Goal: Information Seeking & Learning: Learn about a topic

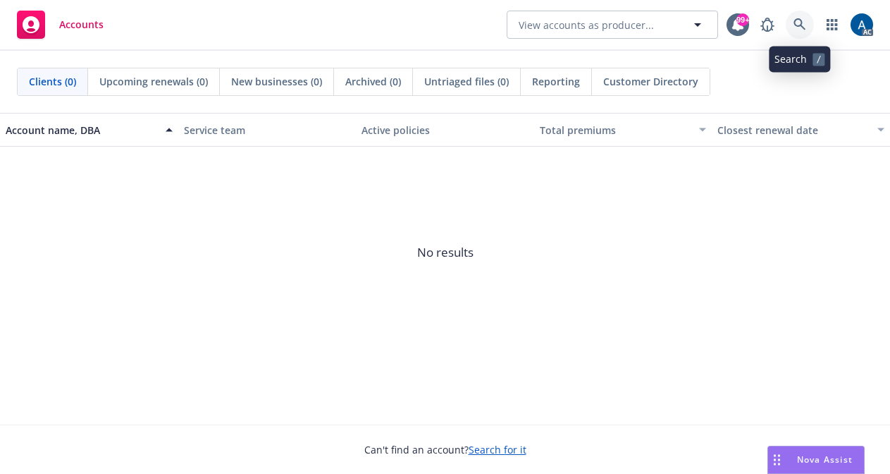
click at [799, 24] on icon at bounding box center [800, 24] width 13 height 13
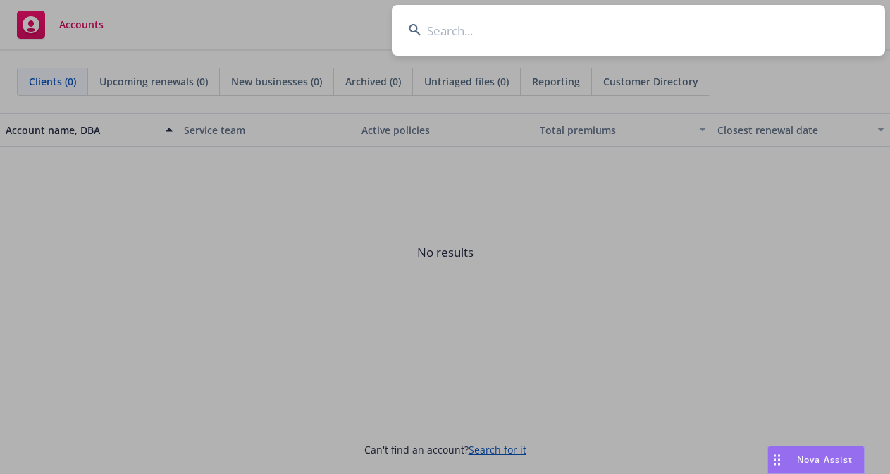
click at [606, 32] on input at bounding box center [638, 30] width 493 height 51
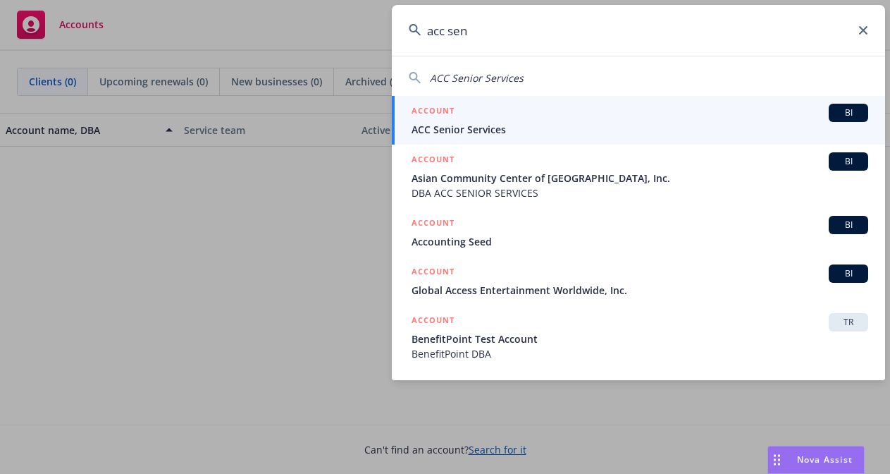
type input "acc sen"
click at [589, 116] on div "ACCOUNT BI" at bounding box center [640, 113] width 457 height 18
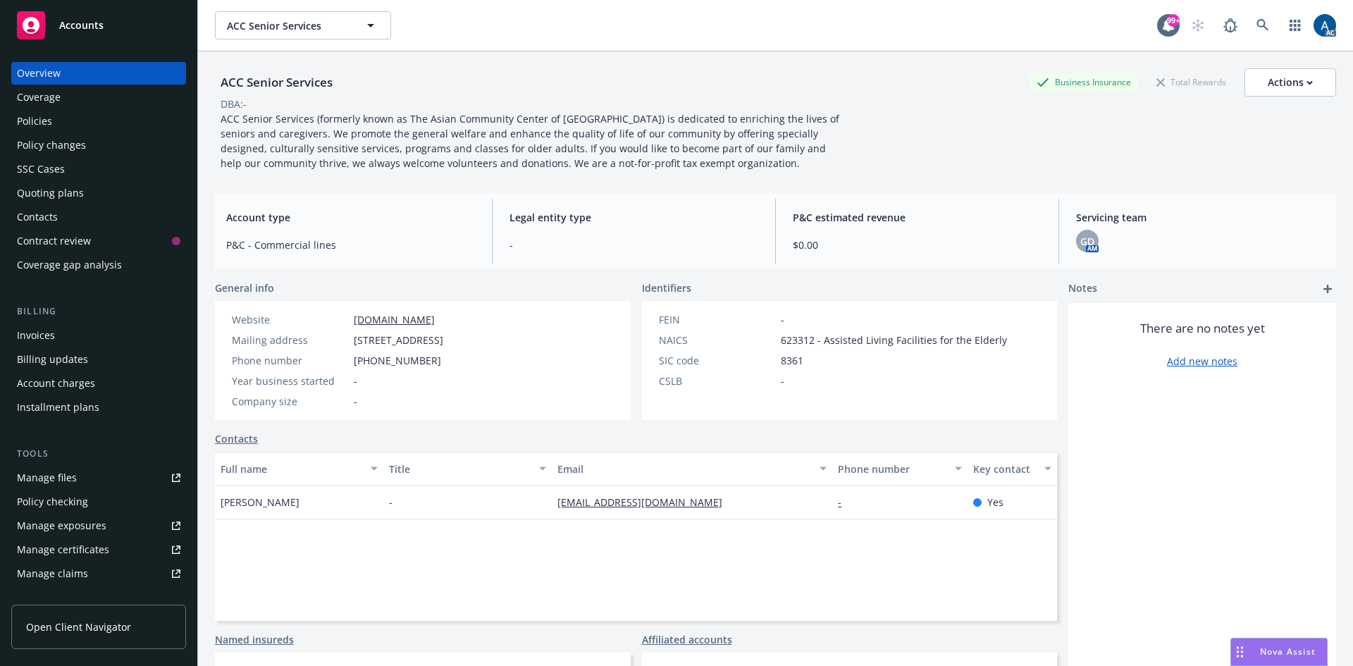
click at [32, 116] on div "Policies" at bounding box center [34, 121] width 35 height 23
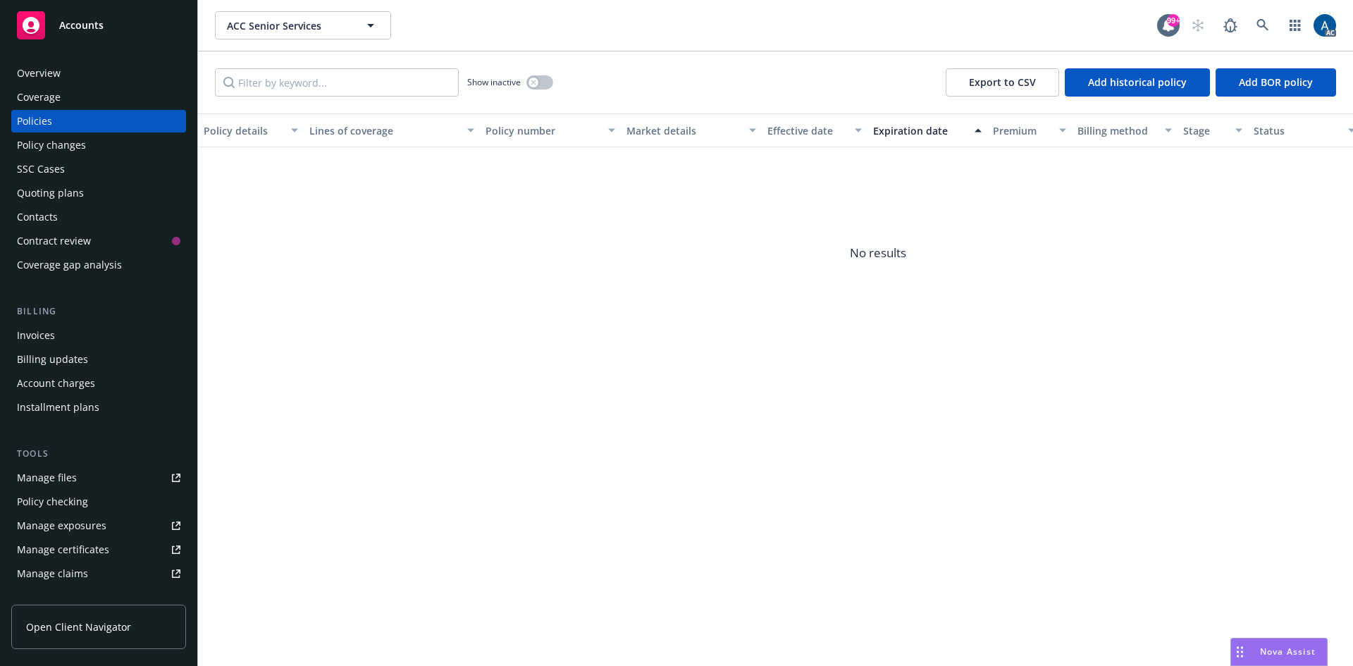
click at [62, 99] on div "Coverage" at bounding box center [99, 97] width 164 height 23
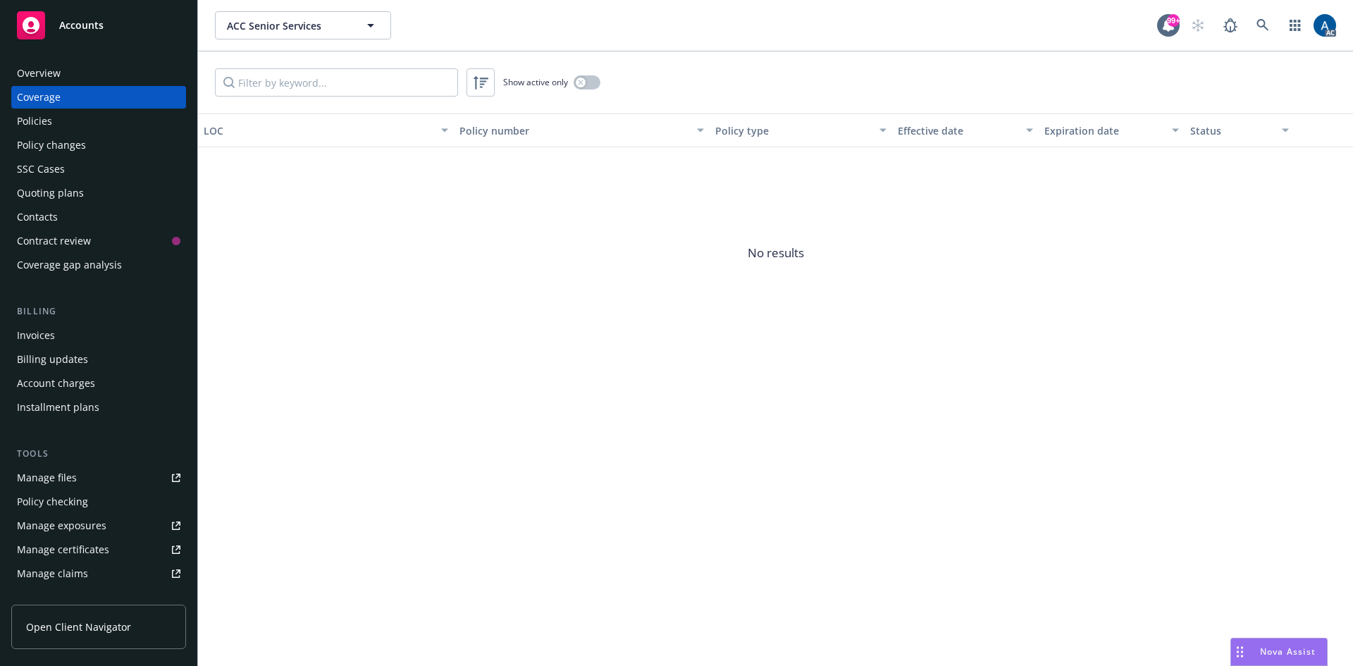
click at [44, 70] on div "Overview" at bounding box center [39, 73] width 44 height 23
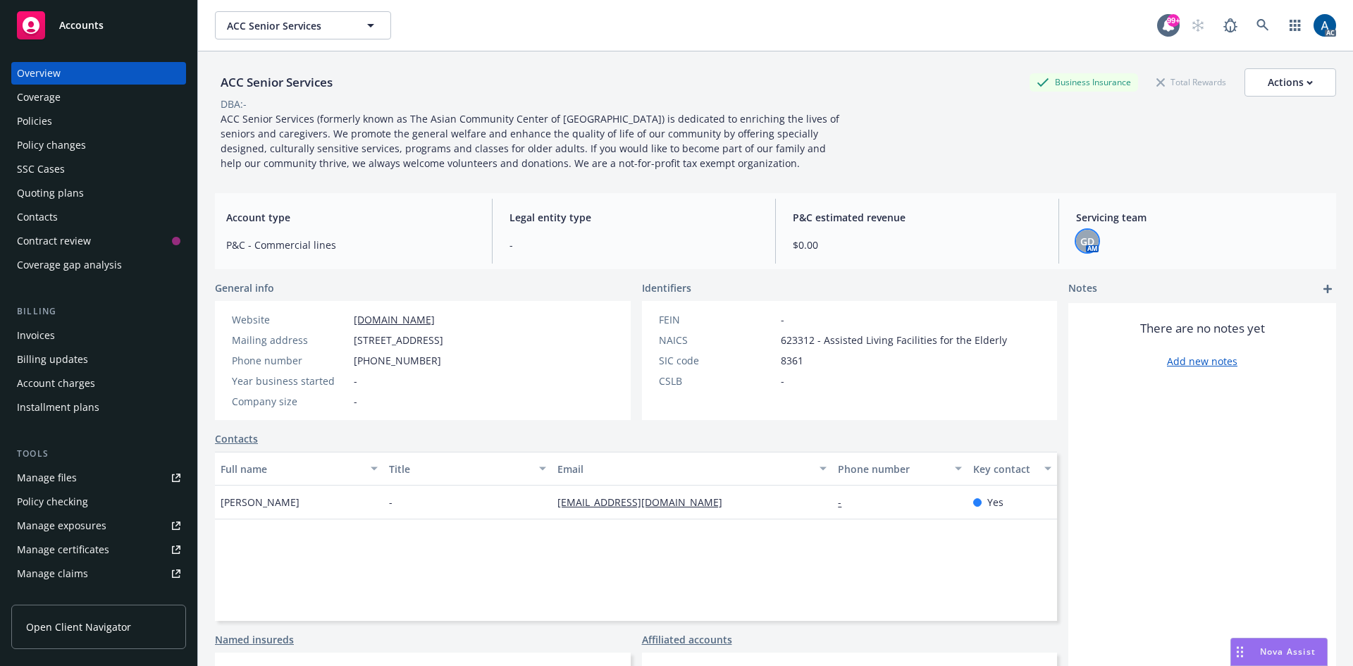
click at [890, 235] on span "GD" at bounding box center [1088, 241] width 14 height 15
click at [890, 281] on icon "close" at bounding box center [1070, 278] width 8 height 8
